Goal: Ask a question

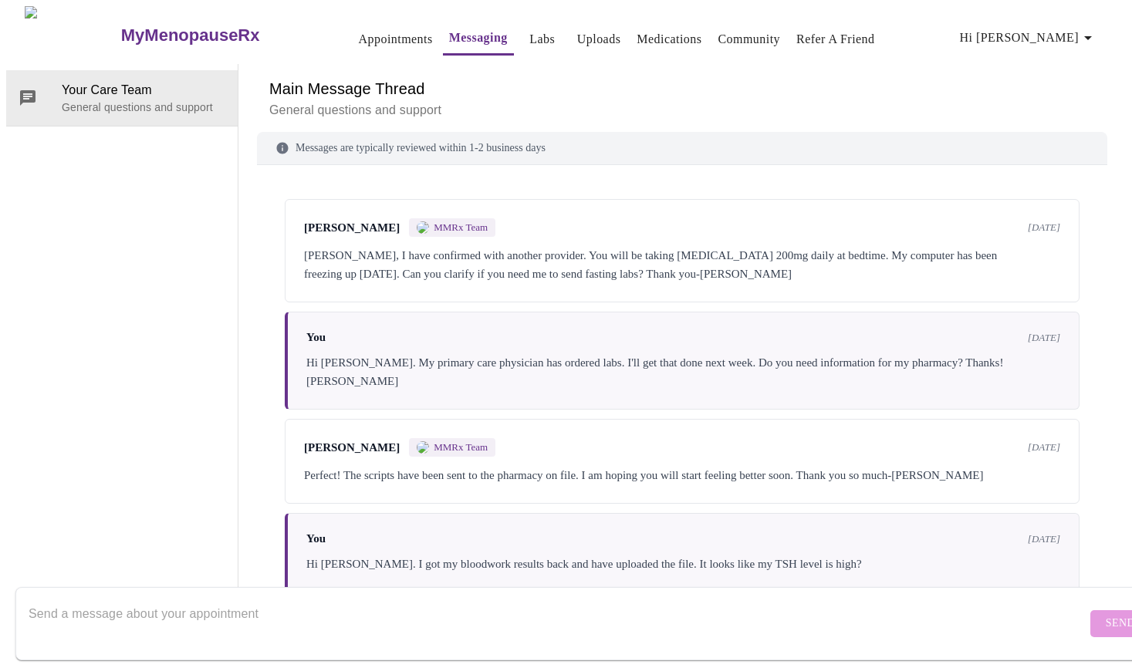
scroll to position [1482, 0]
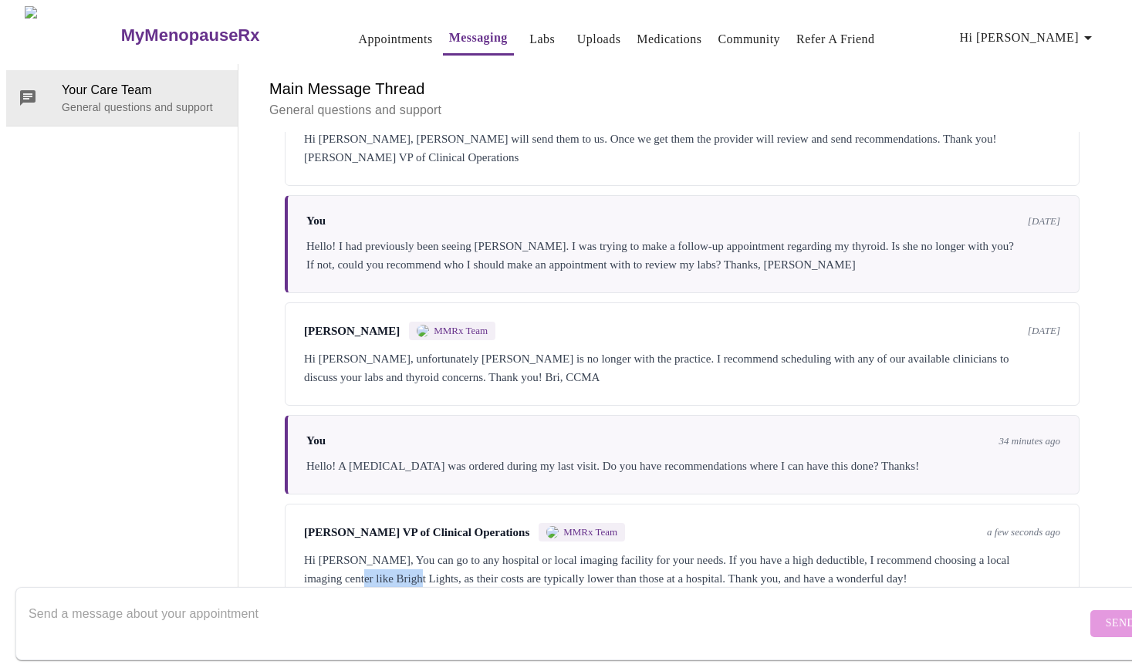
drag, startPoint x: 461, startPoint y: 514, endPoint x: 399, endPoint y: 510, distance: 61.8
click at [399, 551] on div "Hi [PERSON_NAME], You can go to any hospital or local imaging facility for your…" at bounding box center [682, 569] width 756 height 37
